Goal: Check status: Check status

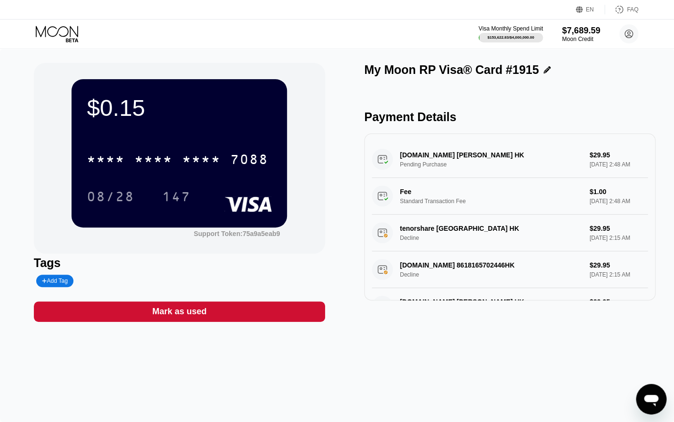
scroll to position [254, 0]
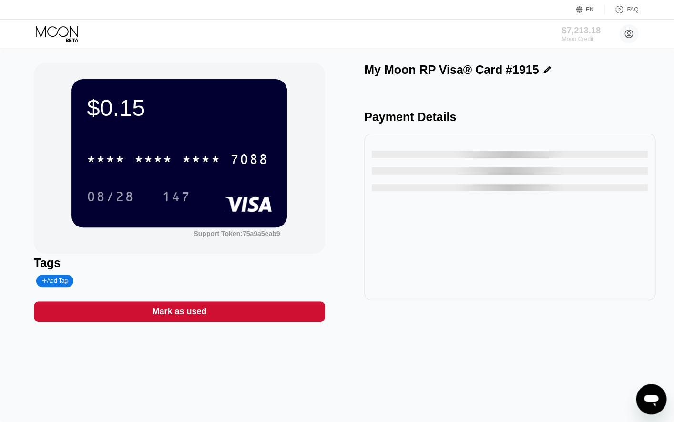
click at [586, 34] on div "$7,213.18" at bounding box center [581, 30] width 39 height 10
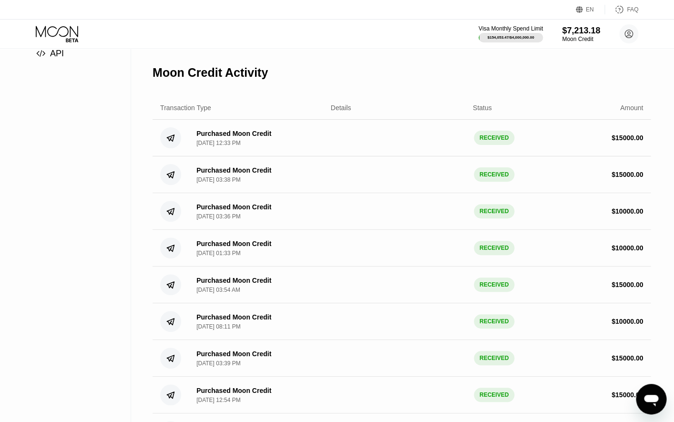
scroll to position [161, 0]
click at [80, 27] on icon at bounding box center [58, 34] width 44 height 17
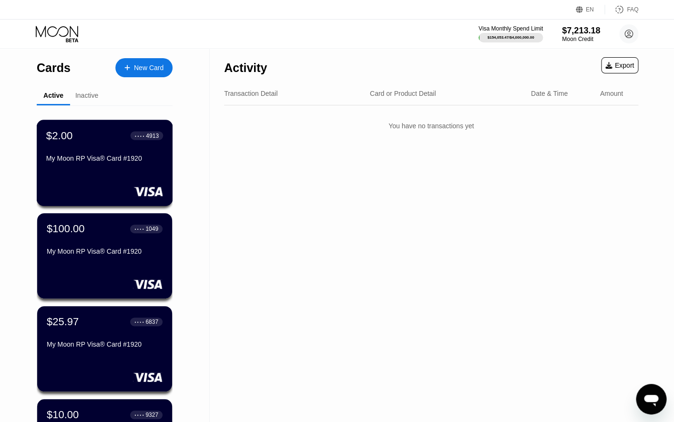
click at [93, 195] on div at bounding box center [104, 191] width 117 height 10
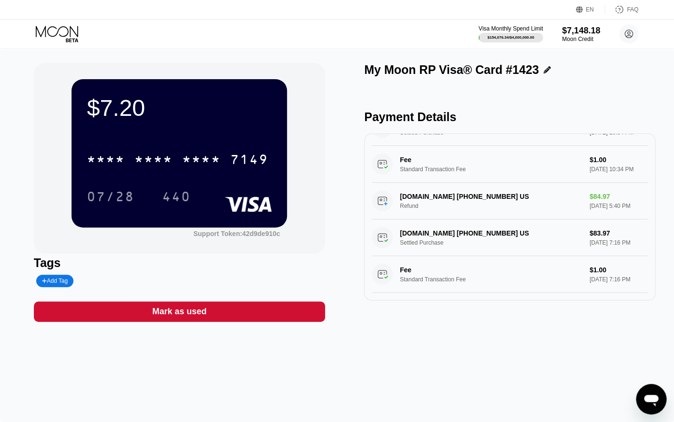
scroll to position [294, 0]
